Goal: Contribute content: Add original content to the website for others to see

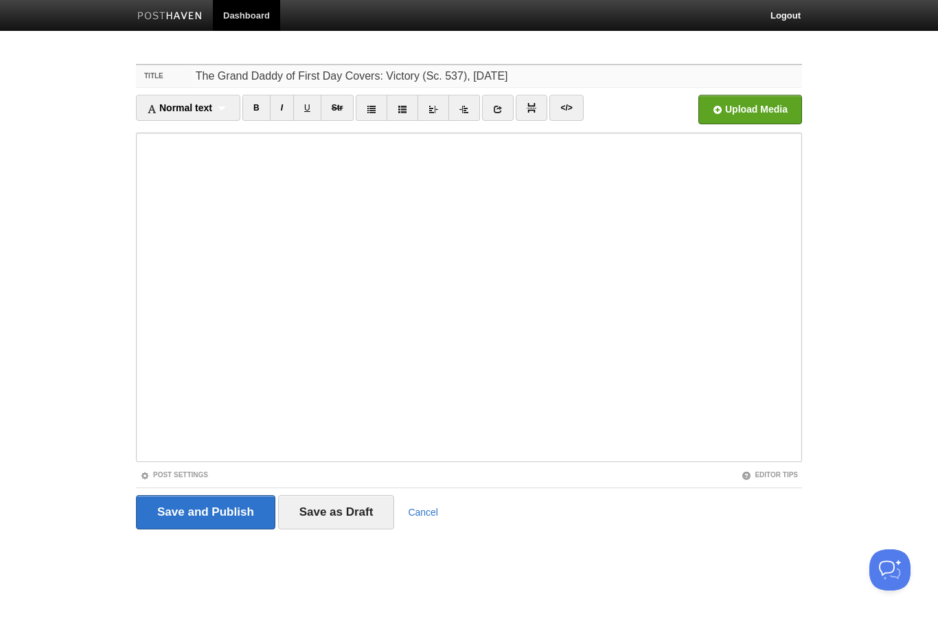
type input "The Grand Daddy of First Day Covers: Victory (Sc. 537), [DATE]"
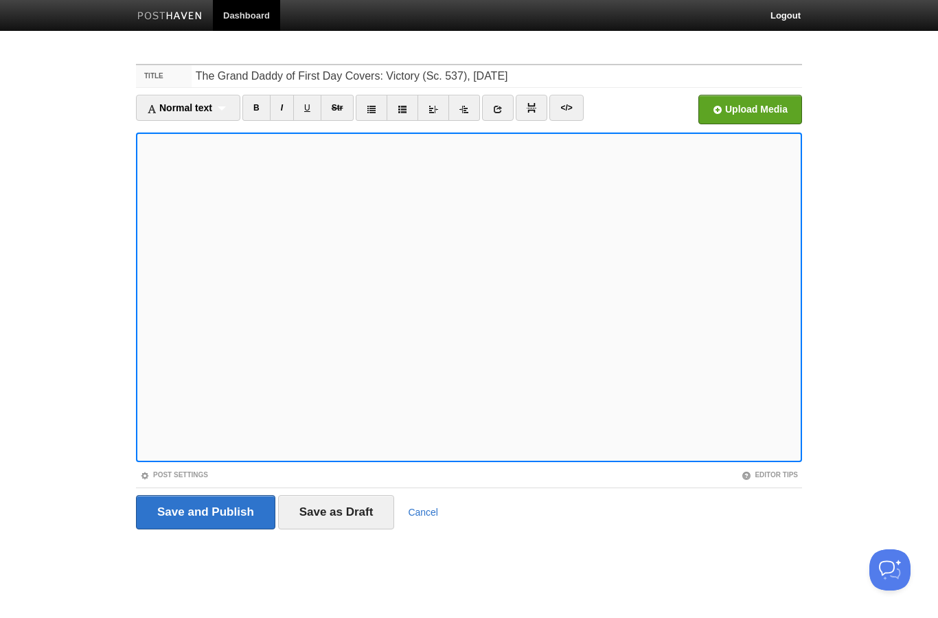
click at [745, 99] on input "file" at bounding box center [336, 113] width 1040 height 70
click at [333, 504] on input "Save as Draft" at bounding box center [336, 512] width 117 height 34
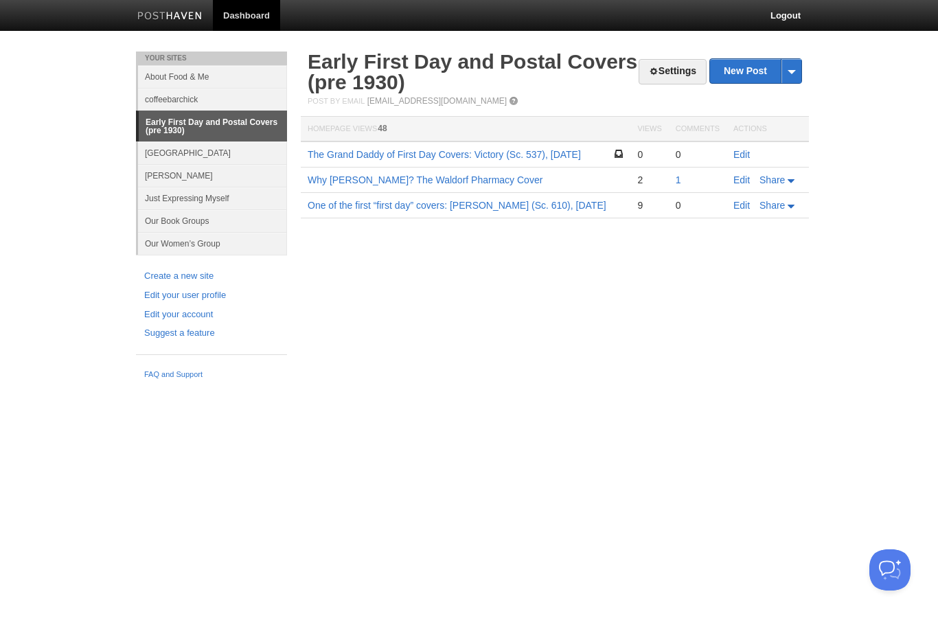
click at [737, 151] on link "Edit" at bounding box center [741, 154] width 16 height 11
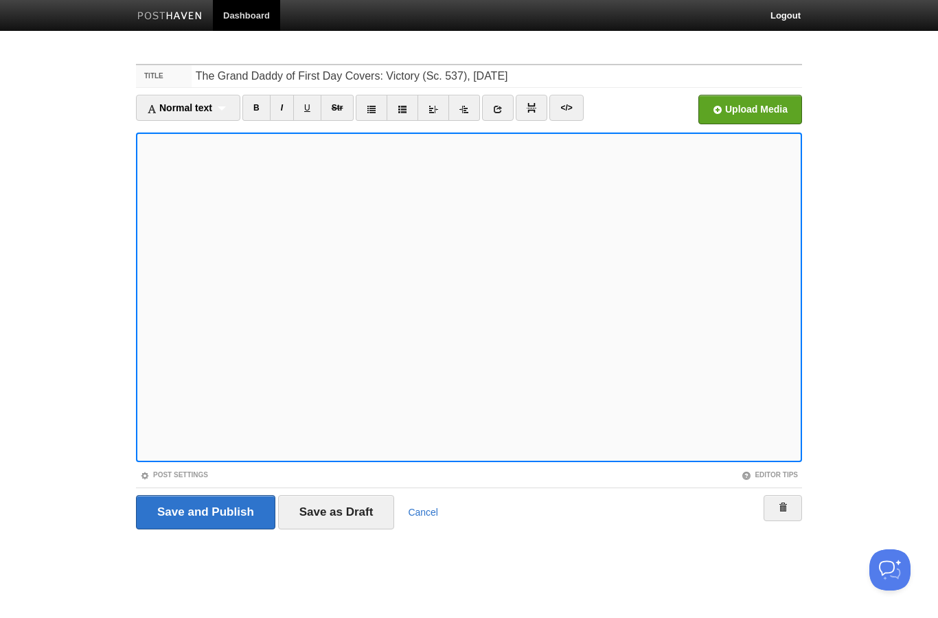
click at [325, 512] on input "Save as Draft" at bounding box center [336, 512] width 117 height 34
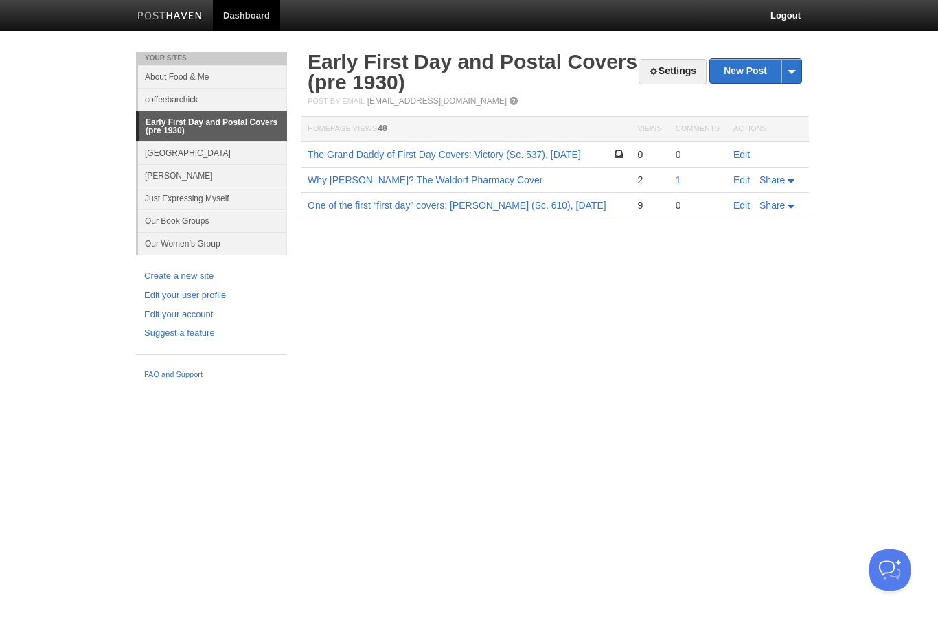
click at [740, 141] on td "Edit" at bounding box center [768, 154] width 82 height 26
click at [733, 151] on link "Edit" at bounding box center [741, 154] width 16 height 11
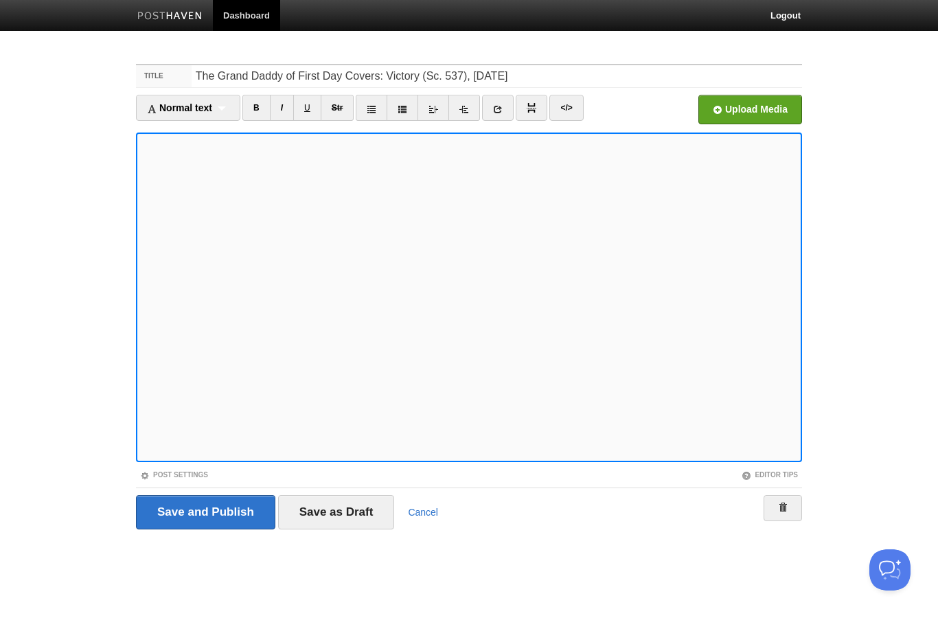
click at [344, 505] on input "Save as Draft" at bounding box center [336, 512] width 117 height 34
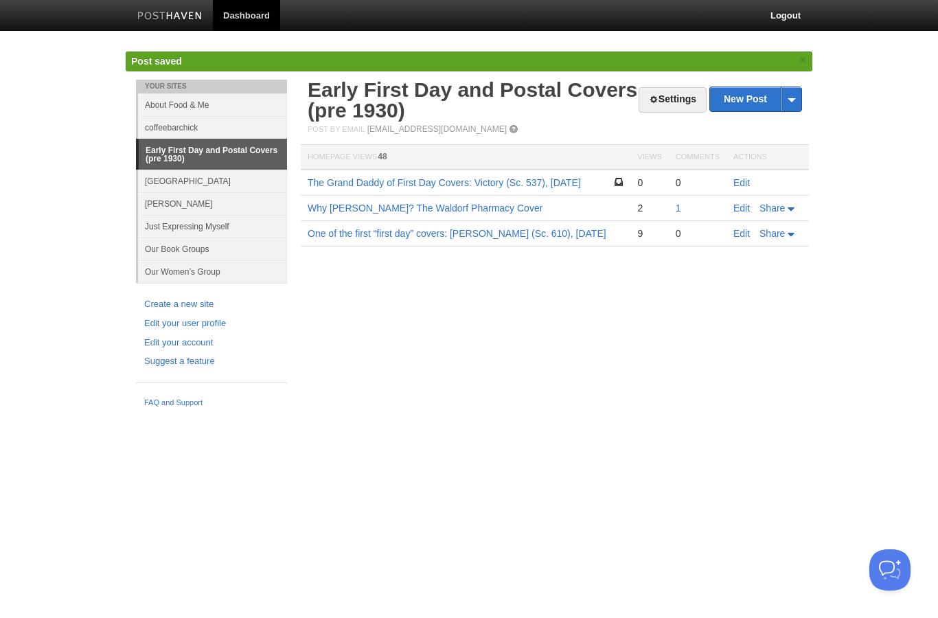
click at [736, 183] on link "Edit" at bounding box center [741, 182] width 16 height 11
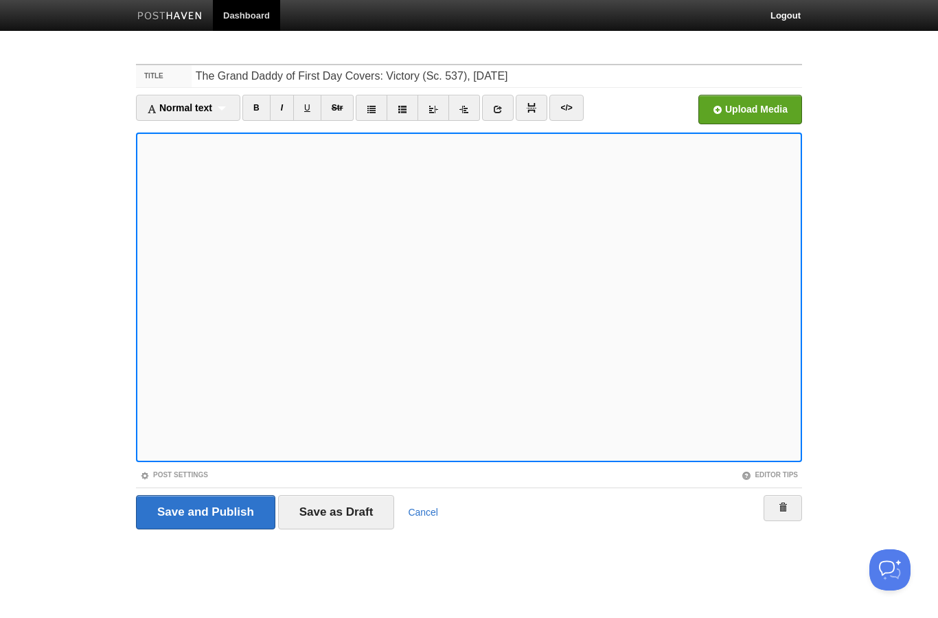
click at [371, 510] on input "Save as Draft" at bounding box center [336, 512] width 117 height 34
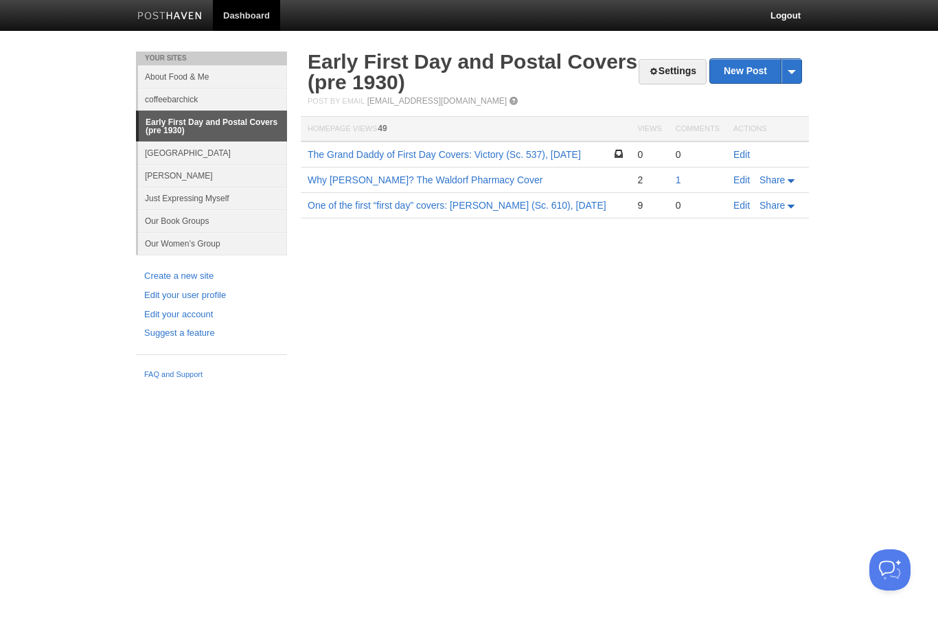
click at [741, 149] on link "Edit" at bounding box center [741, 154] width 16 height 11
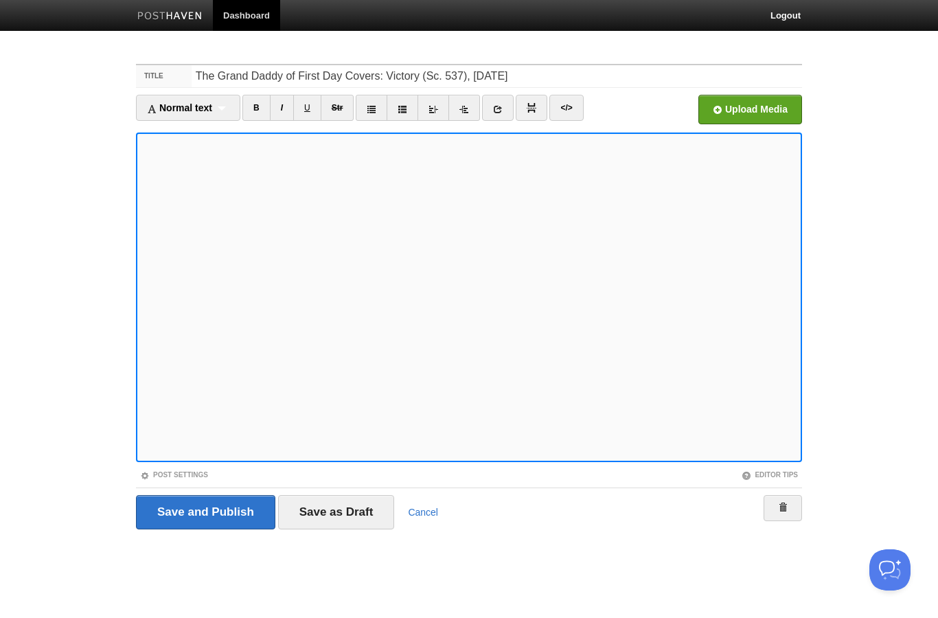
click at [333, 502] on input "Save as Draft" at bounding box center [336, 512] width 117 height 34
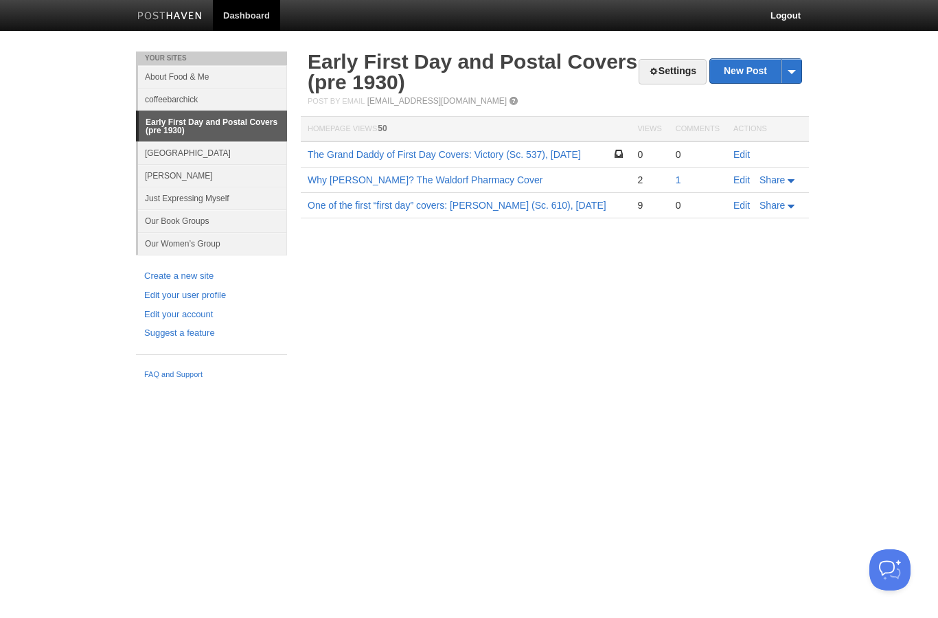
click at [745, 152] on link "Edit" at bounding box center [741, 154] width 16 height 11
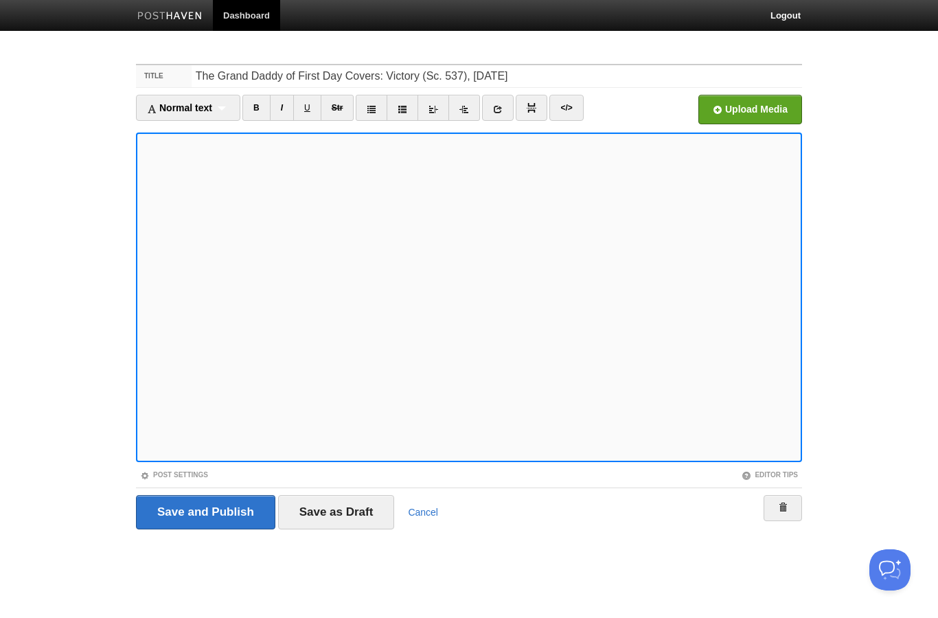
click at [316, 519] on input "Save as Draft" at bounding box center [336, 512] width 117 height 34
